Goal: Complete application form

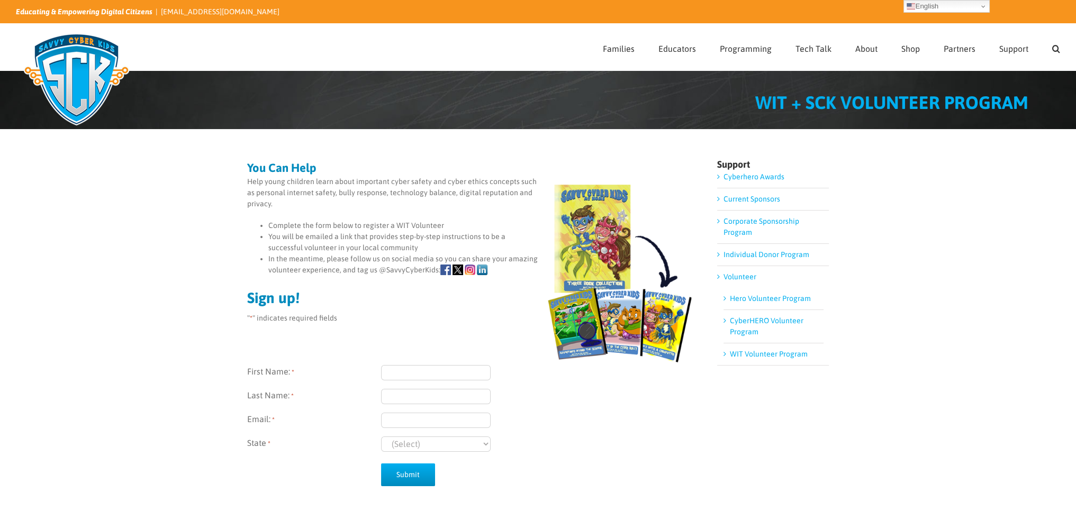
click at [417, 377] on input "First Name: *" at bounding box center [436, 372] width 110 height 15
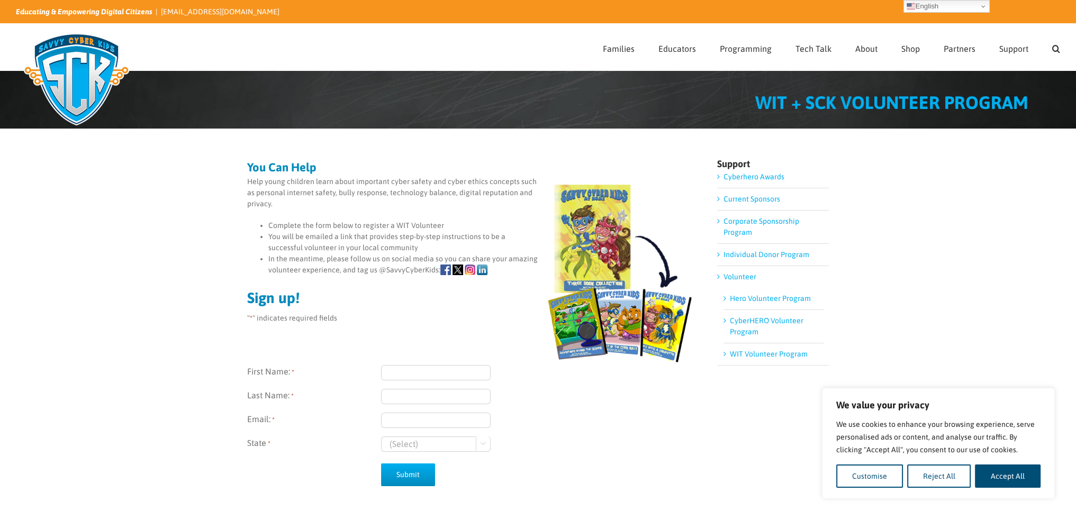
type input "Crystin"
type input "Runyan"
type input "Crunyan@rwbaird.com"
select select "Wisconsin"
click at [410, 478] on input "Submit" at bounding box center [408, 475] width 54 height 23
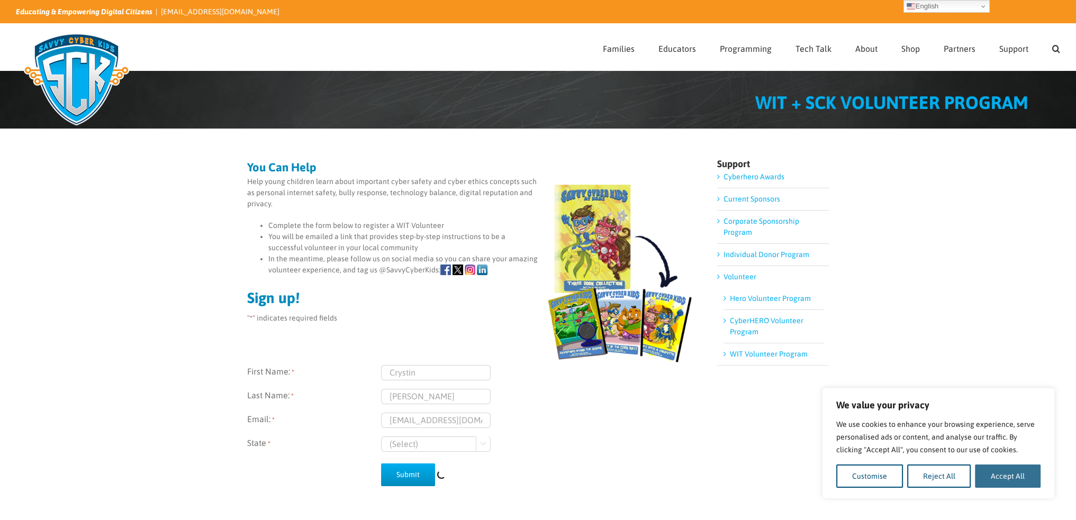
click at [1016, 486] on button "Accept All" at bounding box center [1008, 476] width 66 height 23
checkbox input "true"
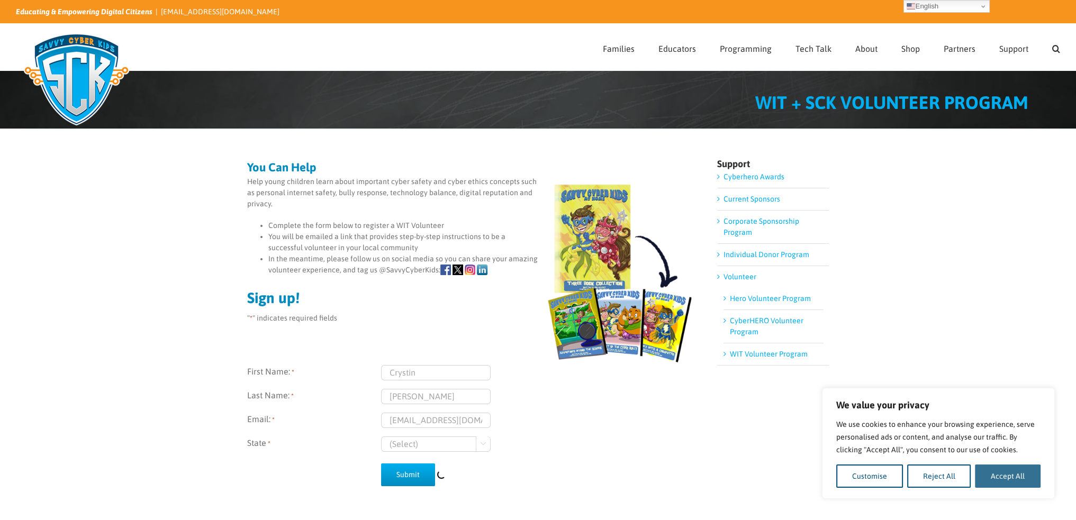
checkbox input "true"
